Goal: Find specific page/section: Find specific page/section

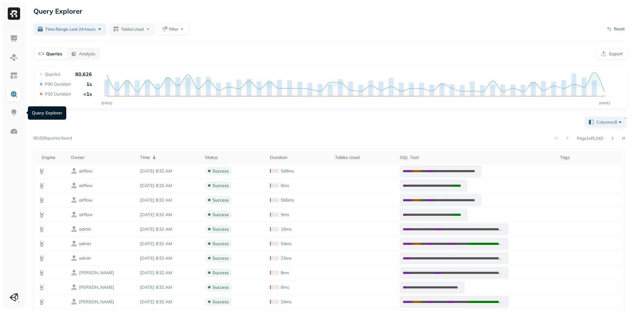
scroll to position [2, 0]
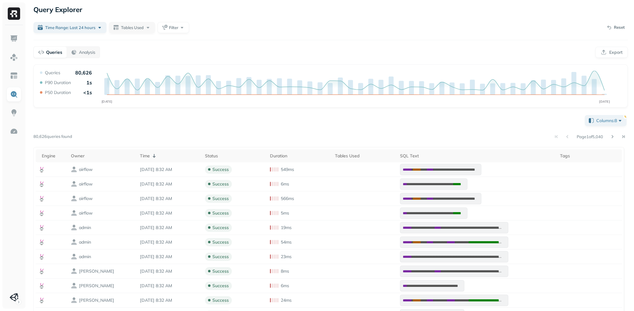
click at [12, 98] on img at bounding box center [14, 94] width 8 height 8
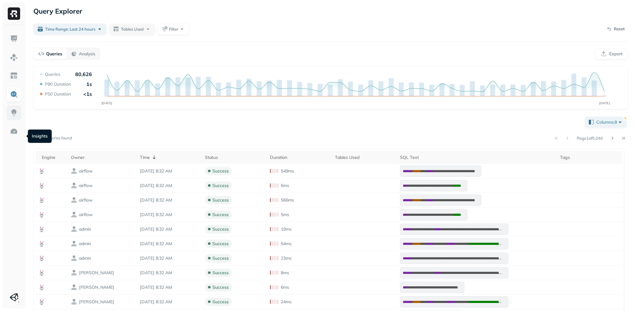
click at [13, 117] on img at bounding box center [14, 113] width 8 height 8
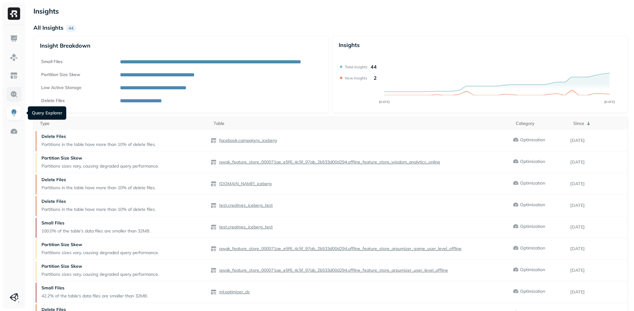
click at [14, 98] on img at bounding box center [14, 94] width 8 height 8
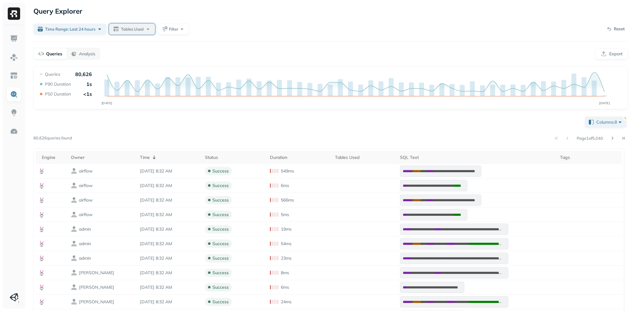
click at [148, 35] on button "Tables Used" at bounding box center [132, 29] width 46 height 11
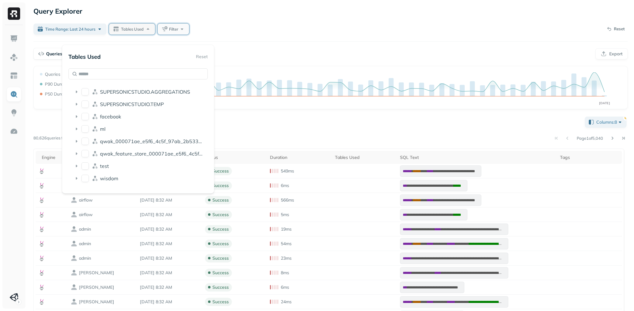
click at [178, 32] on span "Filter" at bounding box center [173, 29] width 9 height 6
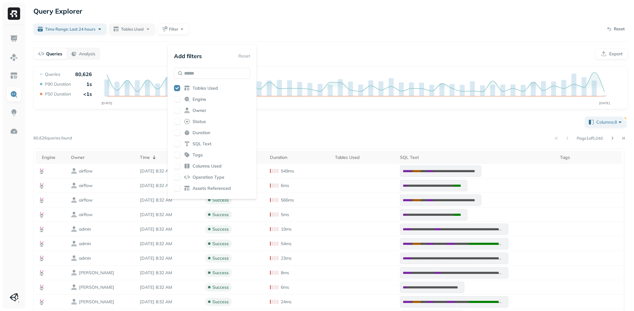
click at [431, 20] on div "**********" at bounding box center [330, 202] width 606 height 404
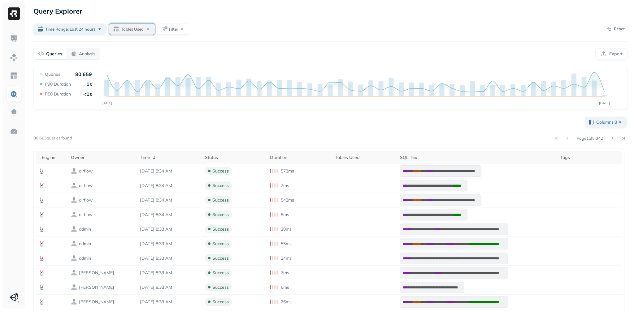
click at [131, 35] on button "Tables Used" at bounding box center [132, 29] width 46 height 11
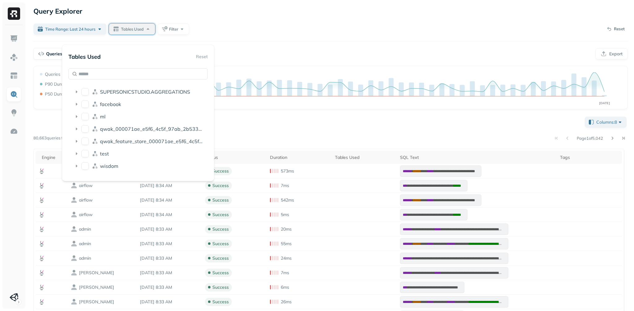
click at [131, 35] on button "Tables Used" at bounding box center [132, 29] width 46 height 11
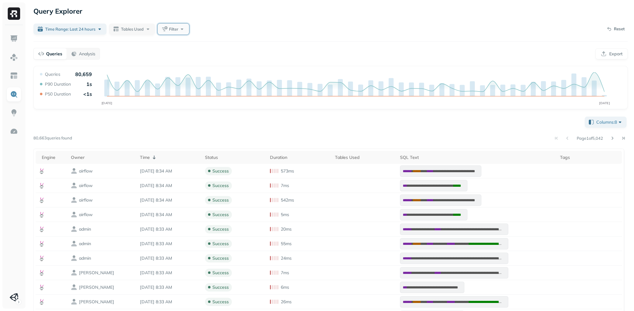
click at [189, 35] on button "Filter" at bounding box center [173, 29] width 32 height 11
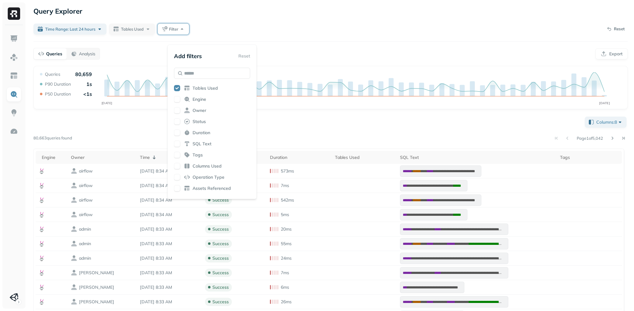
click at [180, 114] on button "button" at bounding box center [177, 110] width 6 height 6
click at [343, 49] on div "**********" at bounding box center [330, 202] width 606 height 404
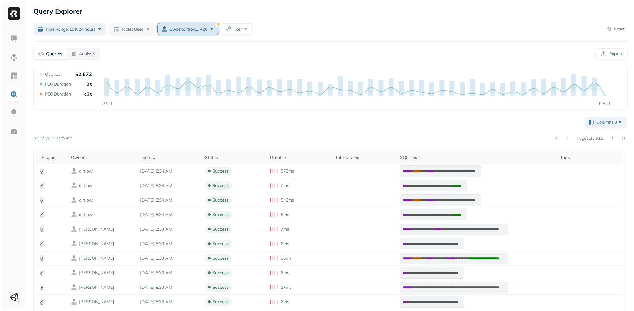
click at [199, 32] on span "Owner : airflow ..." at bounding box center [183, 29] width 29 height 6
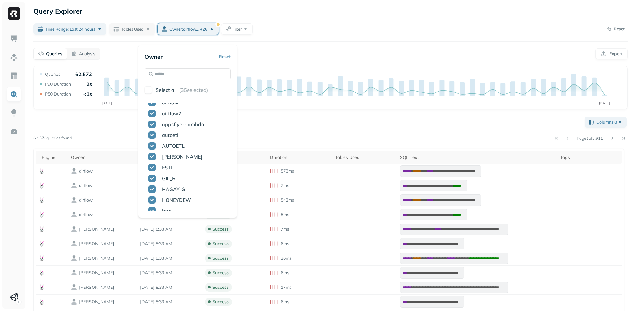
scroll to position [0, 0]
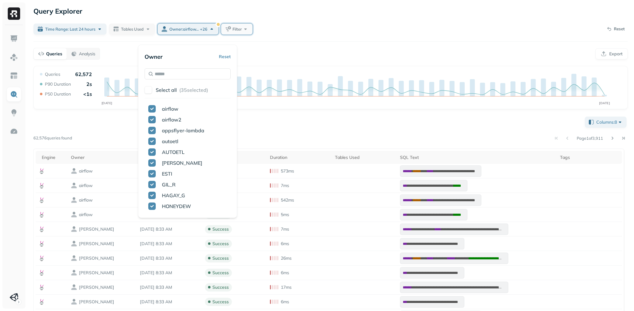
click at [252, 35] on button "Filter" at bounding box center [237, 29] width 32 height 11
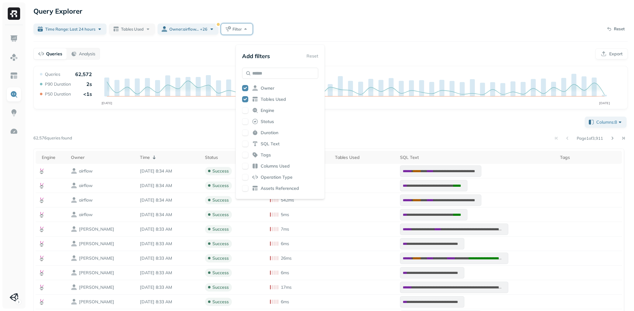
click at [258, 114] on icon at bounding box center [255, 110] width 6 height 6
click at [363, 25] on div "**********" at bounding box center [330, 202] width 606 height 404
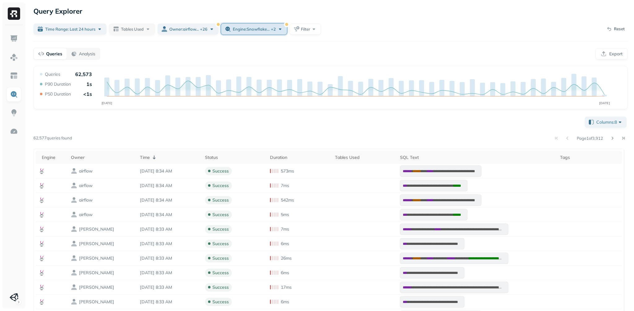
click at [279, 35] on button "Engine : snowflake ... + 2" at bounding box center [254, 29] width 66 height 11
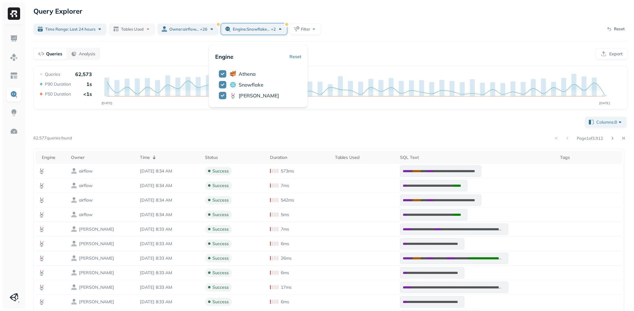
click at [440, 85] on div "Query Performance SEP 15 SEP 16 Queries 62,573 P90 Duration 1s P50 Duration <1s" at bounding box center [330, 87] width 594 height 43
